Goal: Information Seeking & Learning: Check status

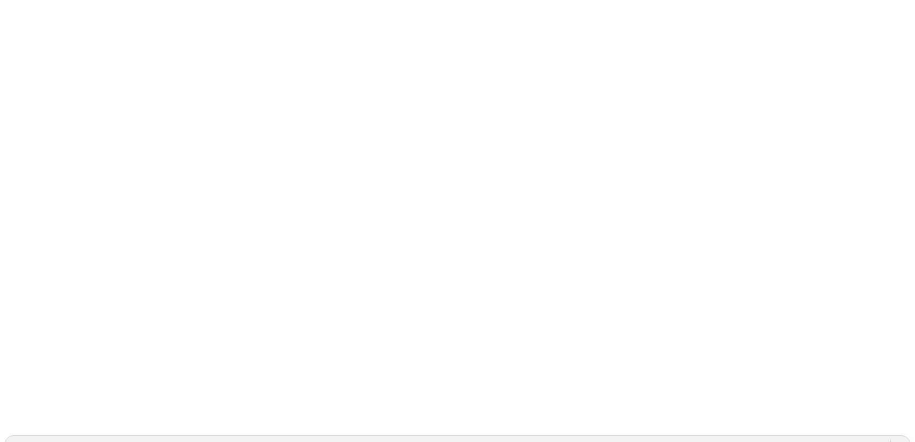
click at [32, 15] on icon at bounding box center [20, 218] width 33 height 429
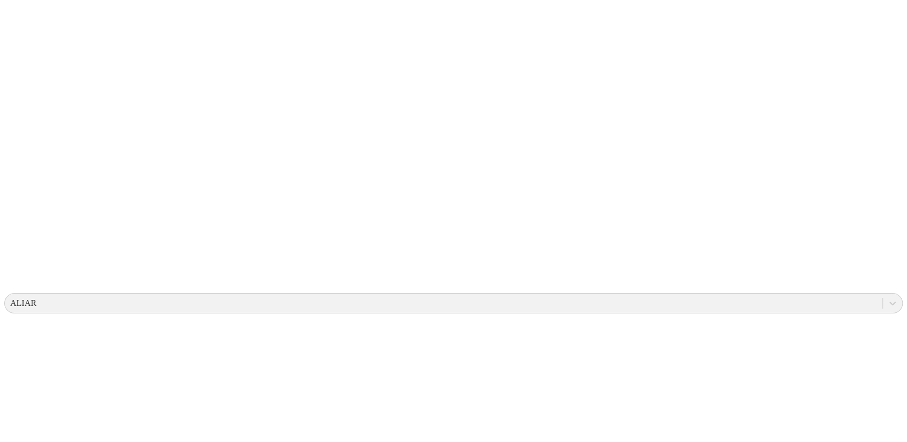
scroll to position [54, 0]
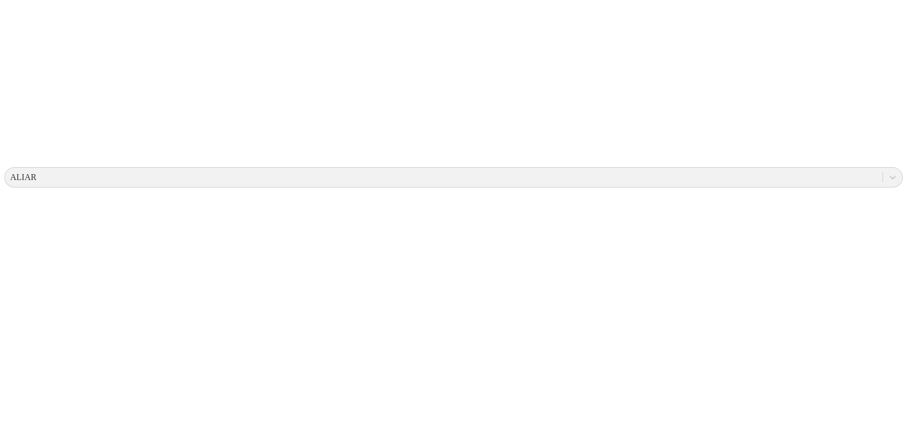
scroll to position [96, 0]
drag, startPoint x: 893, startPoint y: 284, endPoint x: 888, endPoint y: 285, distance: 5.4
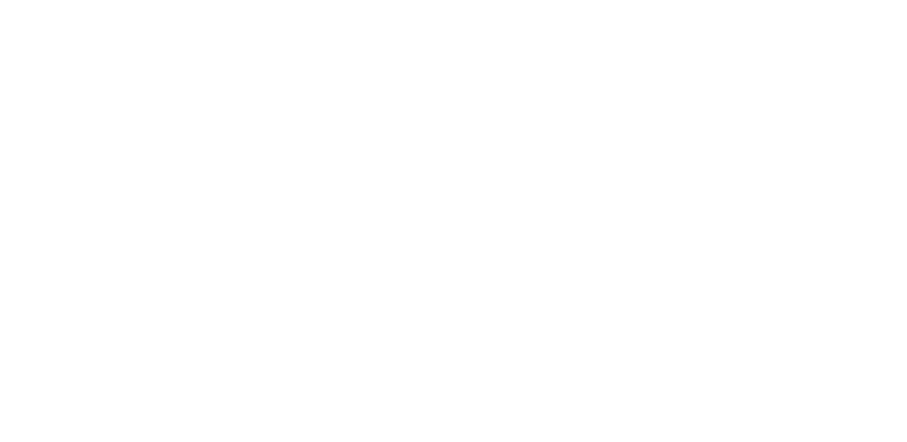
scroll to position [644, 0]
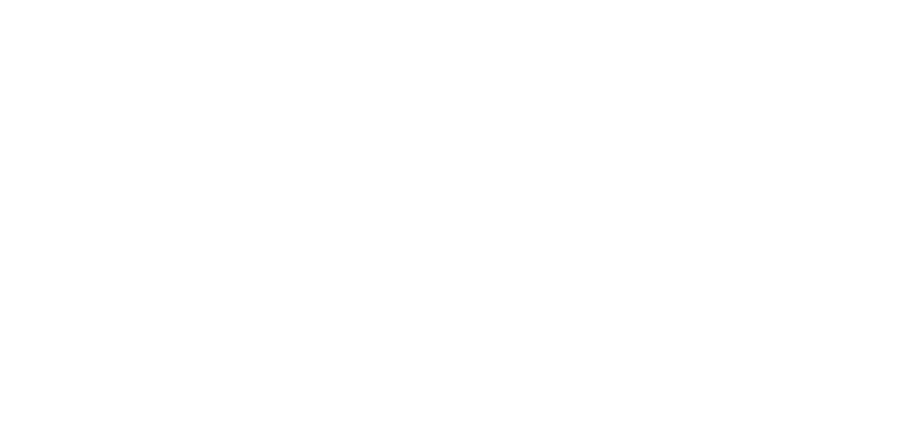
drag, startPoint x: 653, startPoint y: 182, endPoint x: 679, endPoint y: 186, distance: 26.5
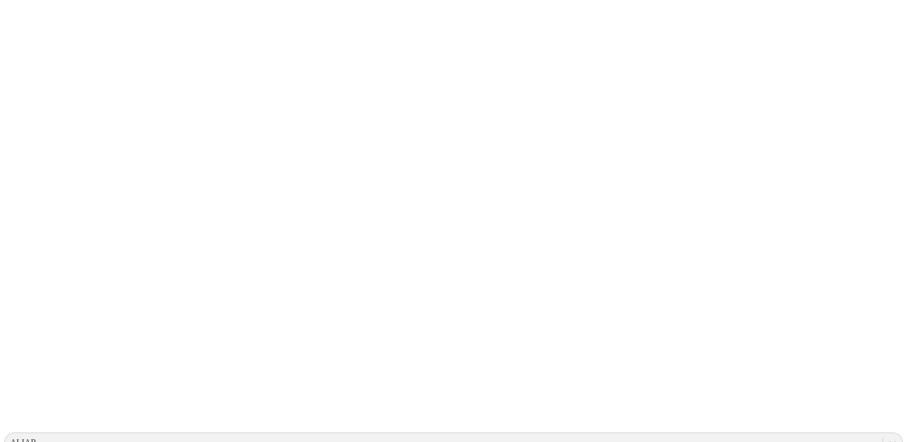
scroll to position [0, 0]
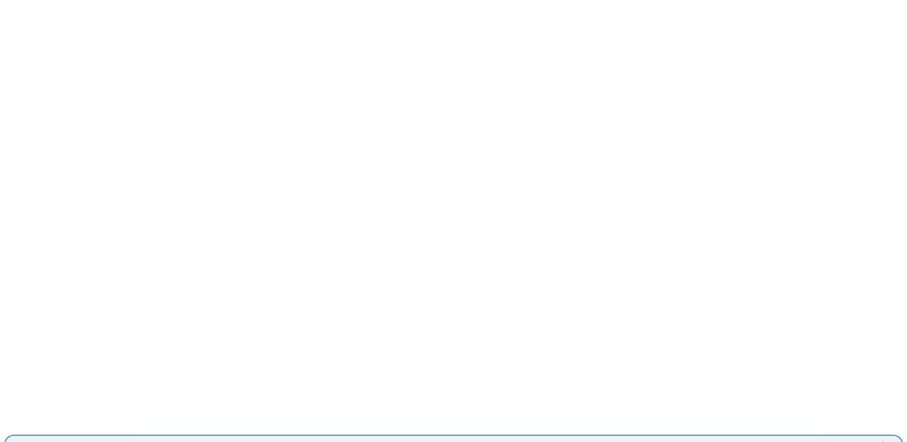
click at [887, 440] on icon at bounding box center [892, 445] width 11 height 11
